Goal: Task Accomplishment & Management: Manage account settings

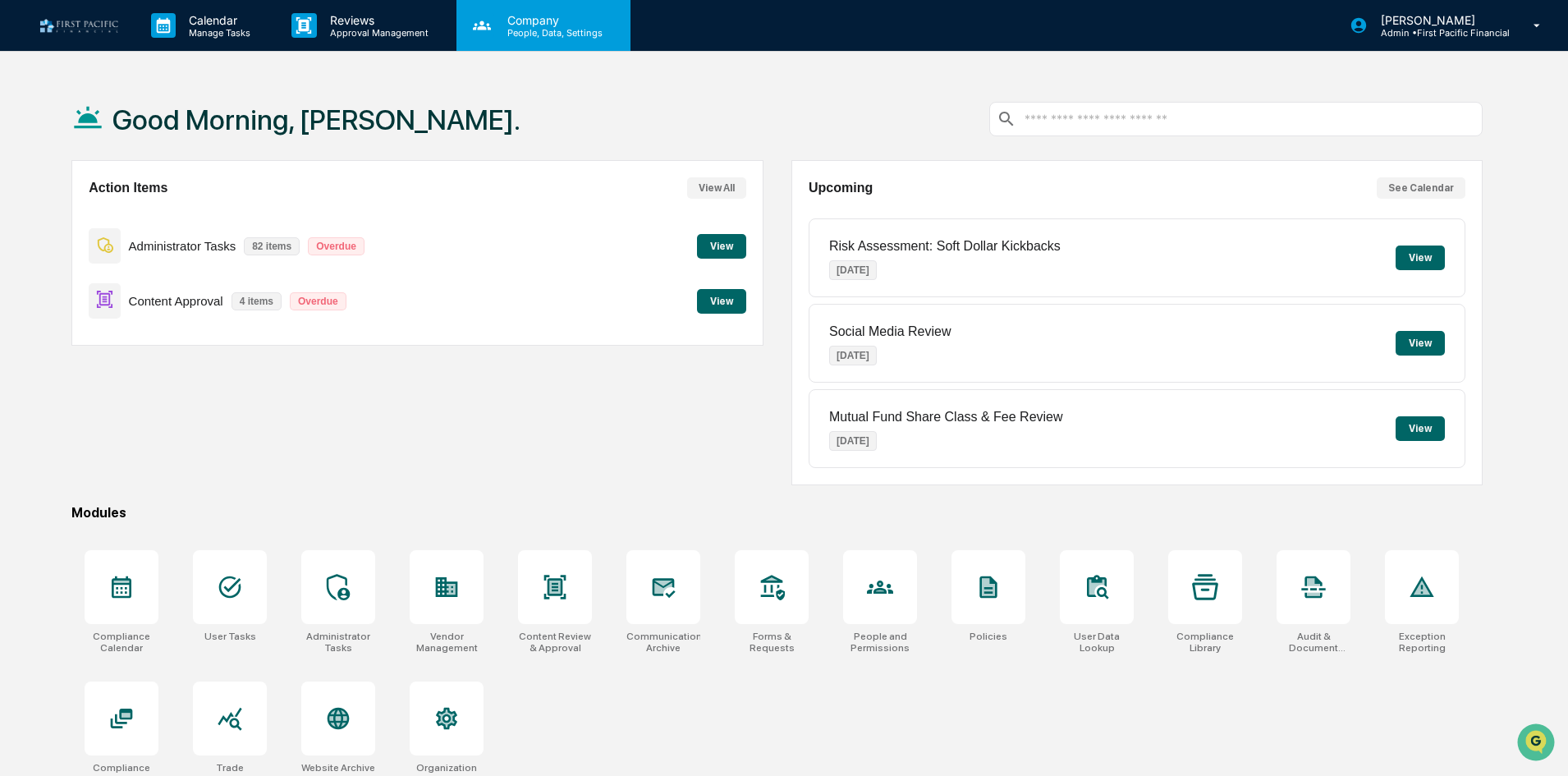
click at [536, 31] on p "People, Data, Settings" at bounding box center [553, 33] width 117 height 12
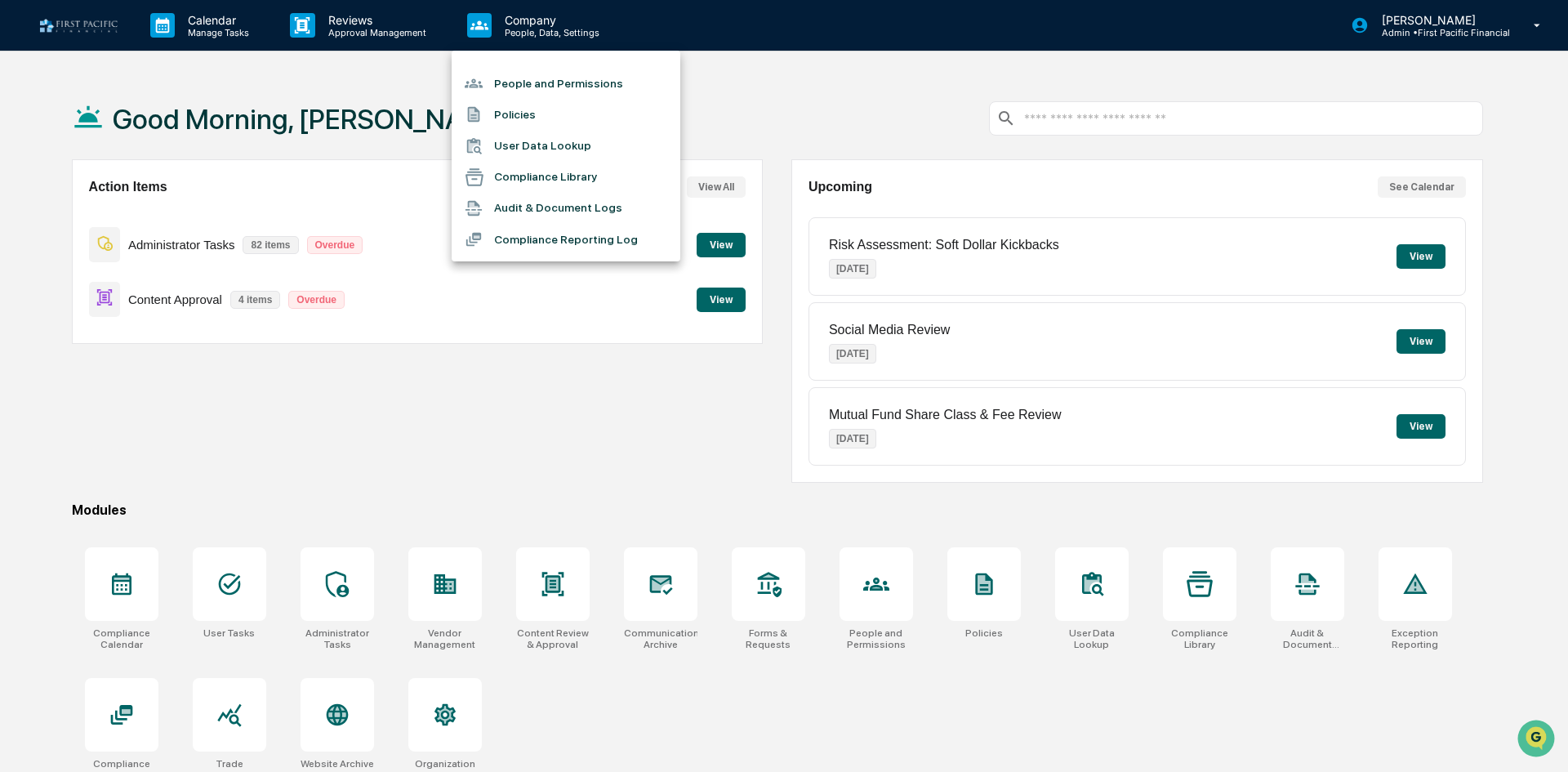
click at [1467, 24] on div at bounding box center [784, 386] width 1568 height 772
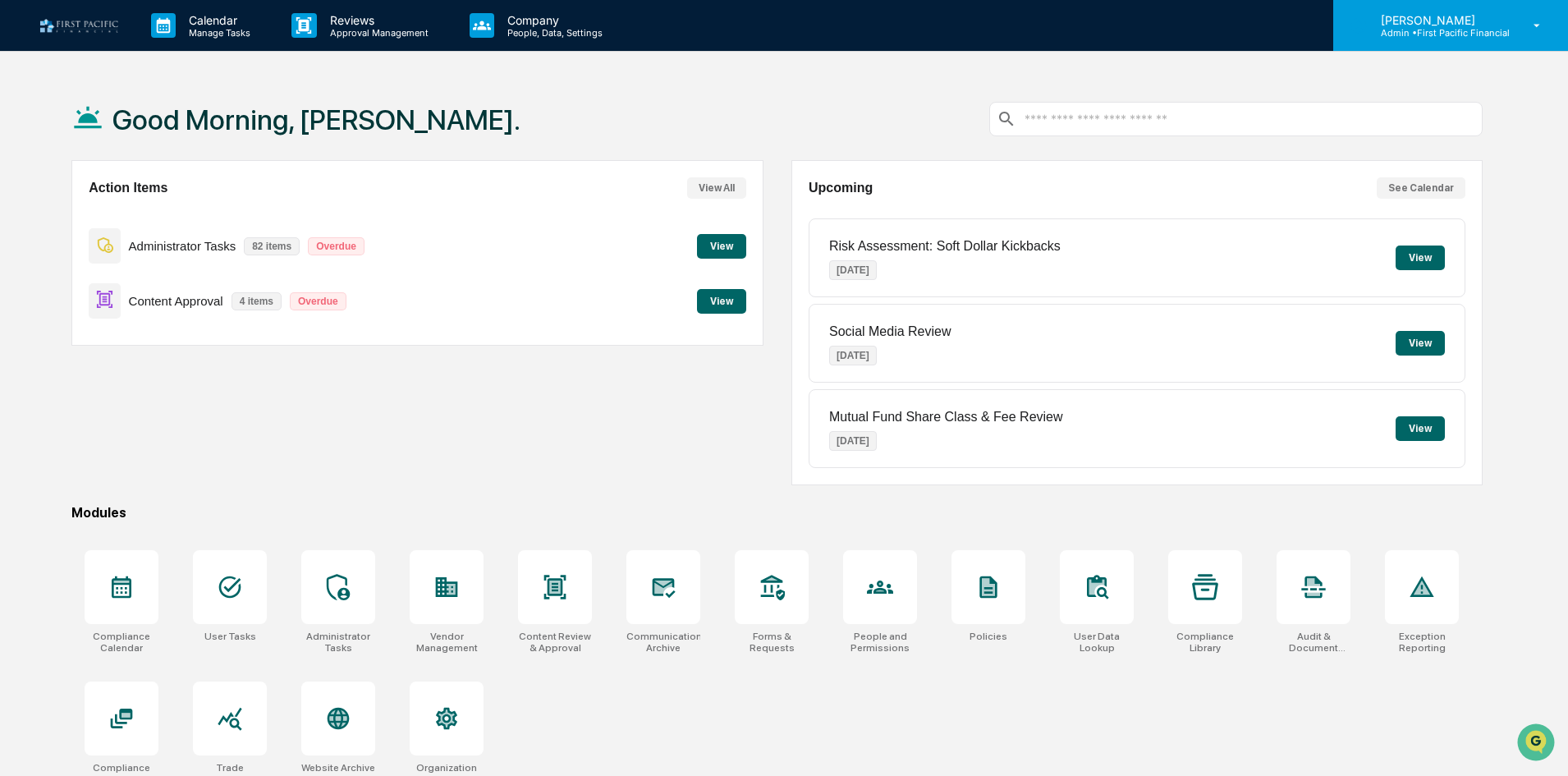
click at [1446, 27] on p "Admin • First Pacific Financial" at bounding box center [1438, 33] width 142 height 12
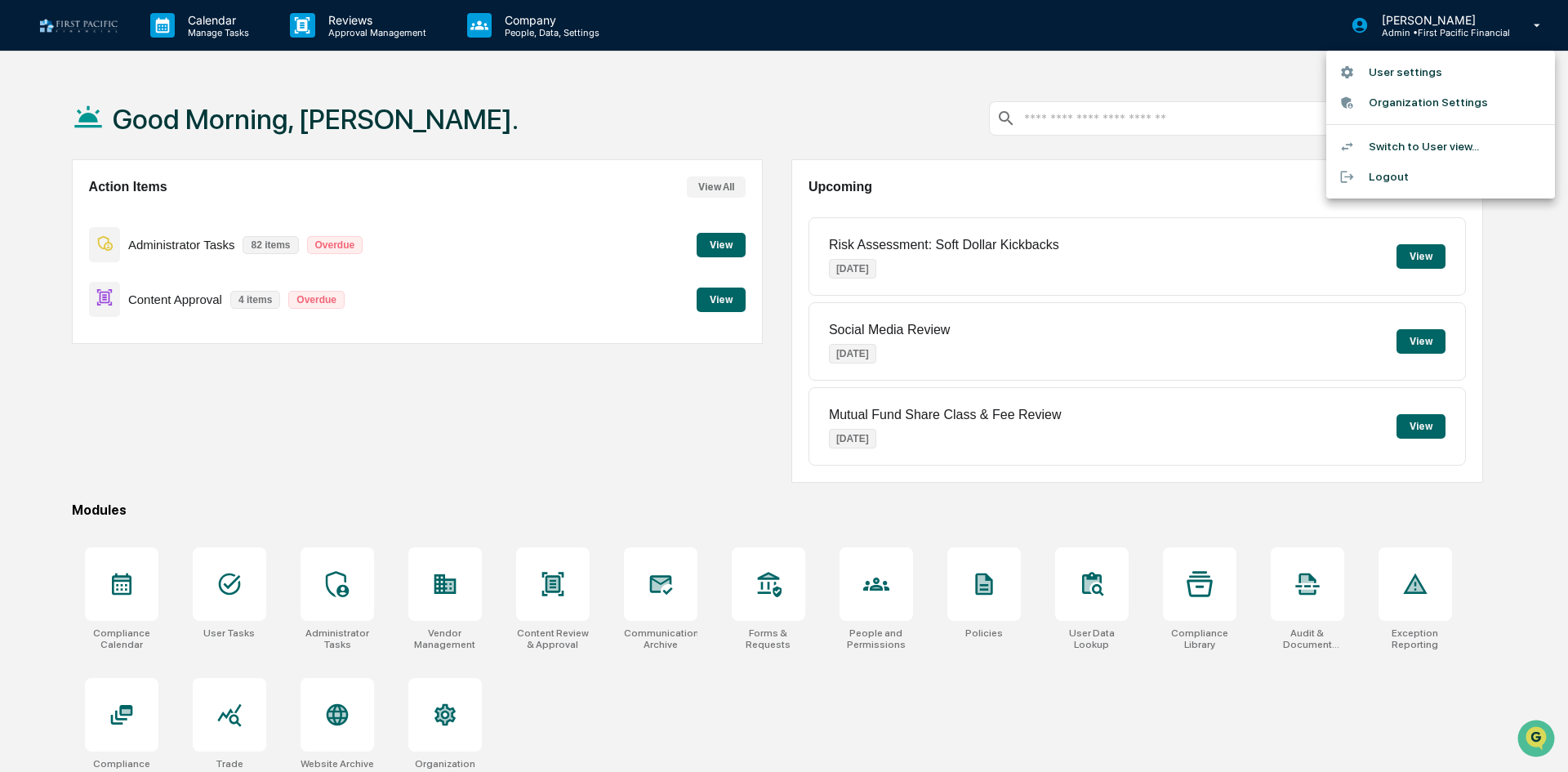
click at [1462, 141] on li "Switch to User view..." at bounding box center [1441, 146] width 229 height 30
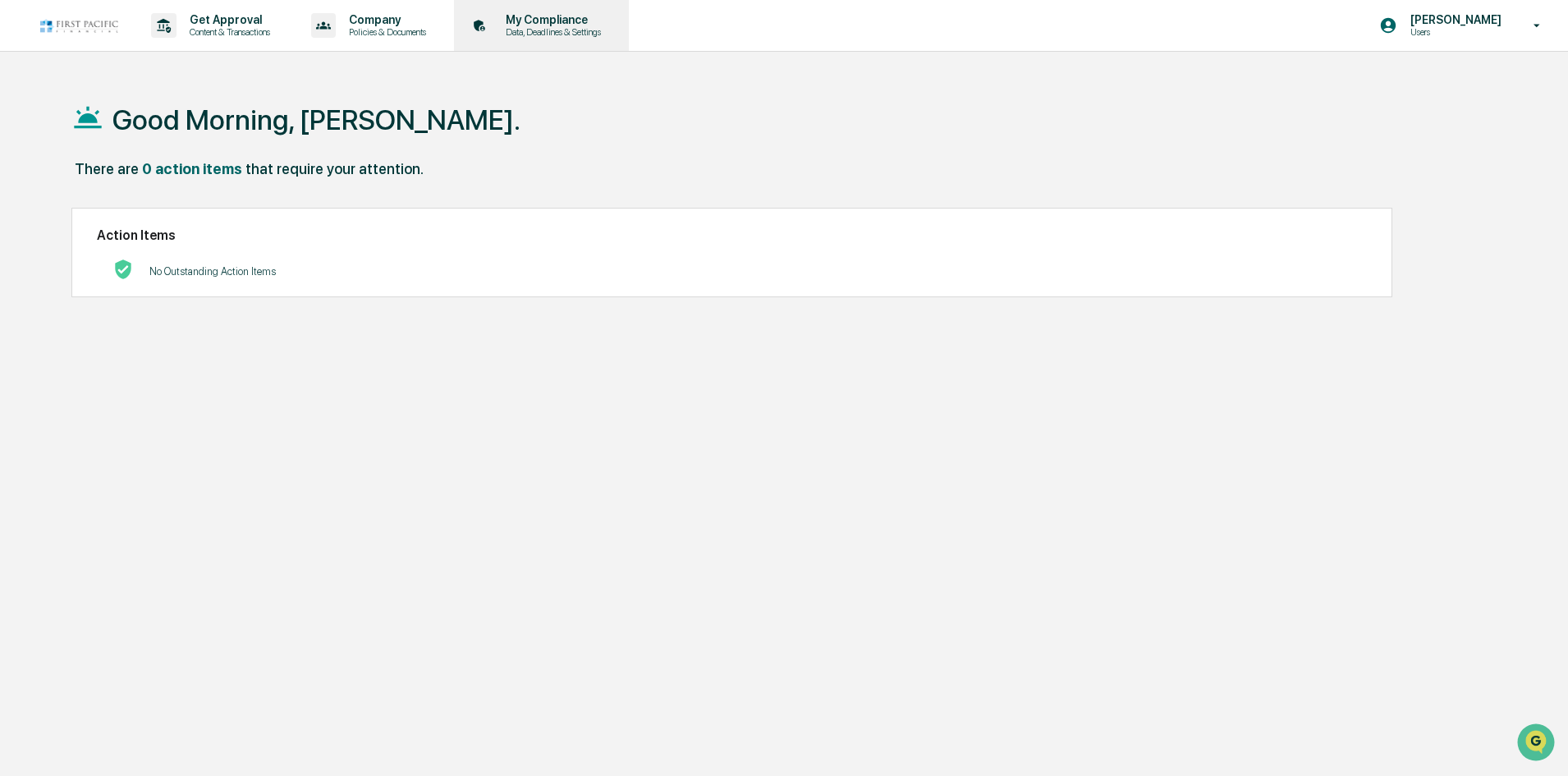
click at [547, 41] on div "My Compliance Data, Deadlines & Settings" at bounding box center [539, 25] width 159 height 51
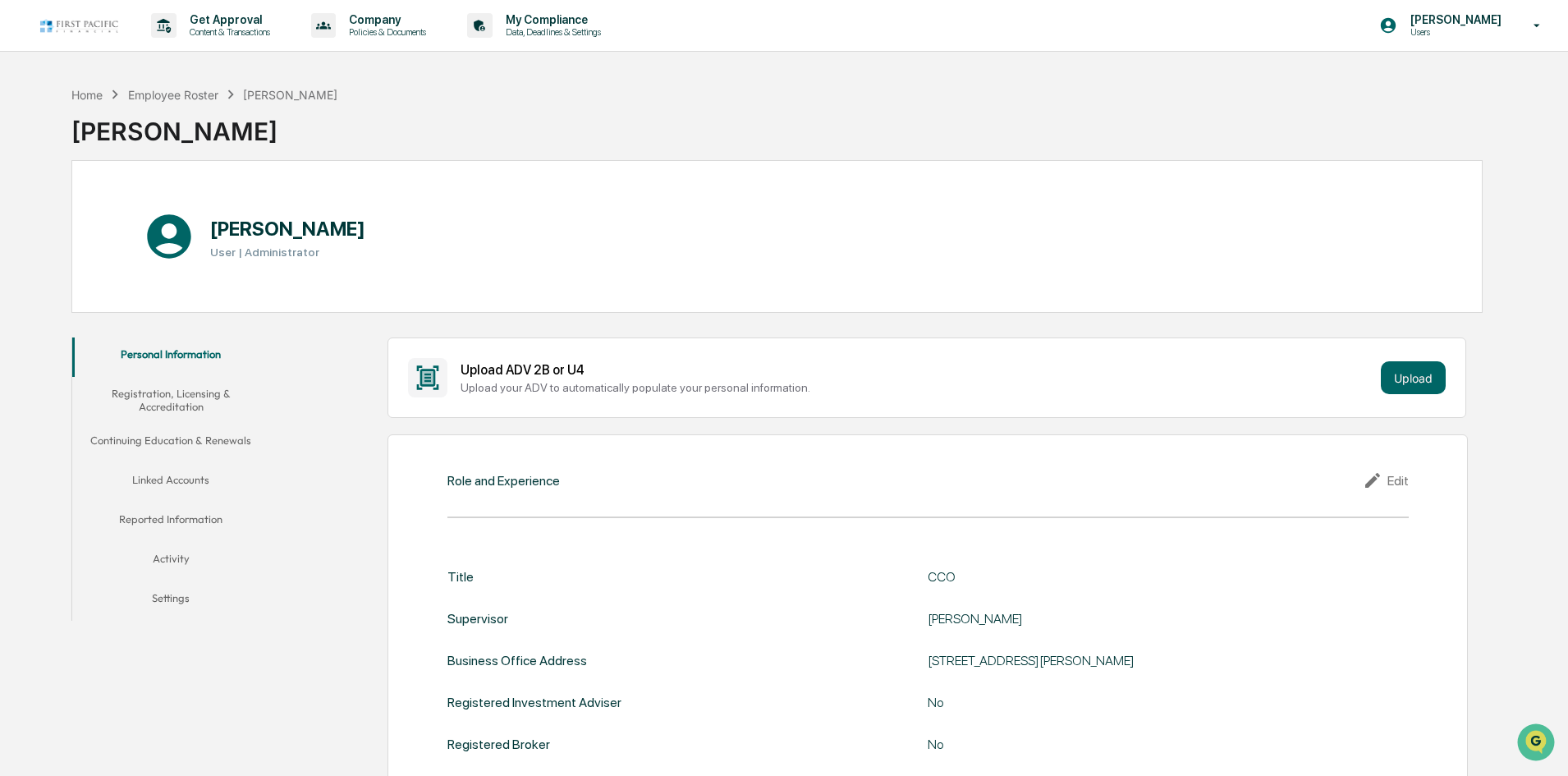
click at [169, 478] on button "Linked Accounts" at bounding box center [171, 483] width 197 height 39
